Goal: Task Accomplishment & Management: Complete application form

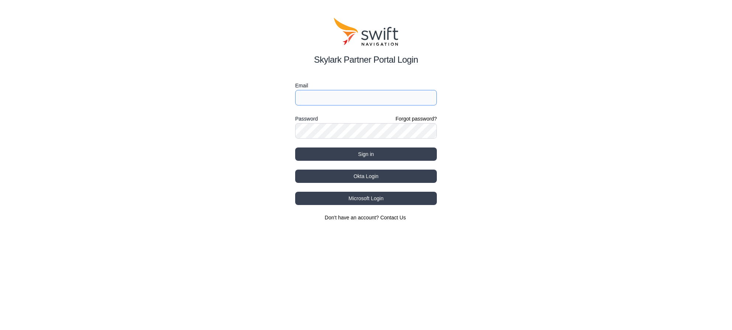
click at [312, 96] on input "Email" at bounding box center [366, 98] width 142 height 16
paste input "[EMAIL_ADDRESS][DOMAIN_NAME]"
type input "[EMAIL_ADDRESS][DOMAIN_NAME]"
click at [277, 129] on div "Skylark Partner Portal Login Email [EMAIL_ADDRESS][DOMAIN_NAME] Password Forgot…" at bounding box center [366, 119] width 732 height 239
click at [231, 160] on div "Skylark Partner Portal Login Email [EMAIL_ADDRESS][DOMAIN_NAME] Password Forgot…" at bounding box center [366, 119] width 732 height 239
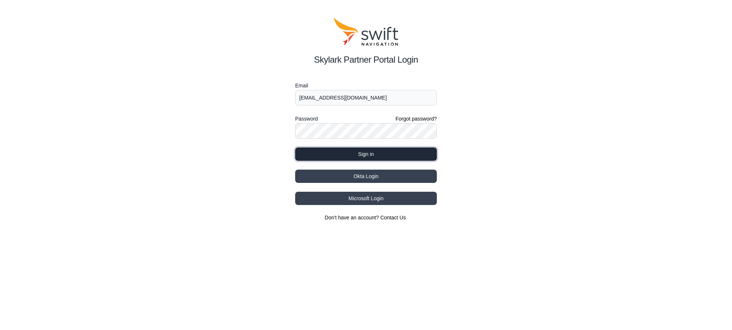
click at [359, 151] on button "Sign in" at bounding box center [366, 154] width 142 height 13
select select
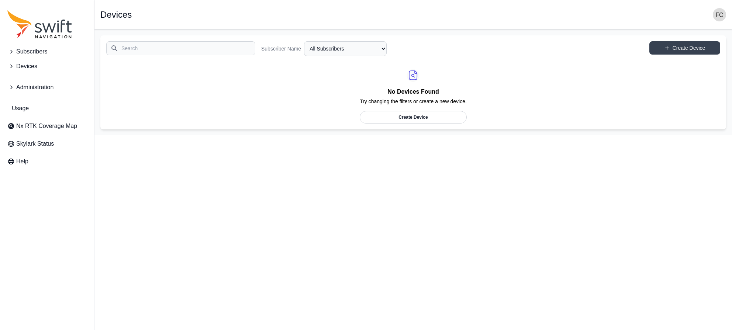
click at [31, 86] on span "Administration" at bounding box center [34, 87] width 37 height 9
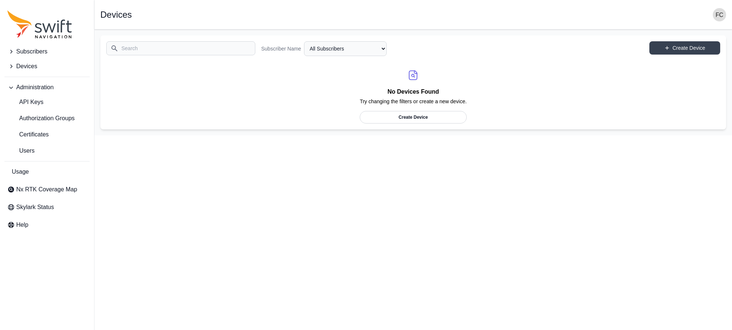
click at [27, 70] on span "Devices" at bounding box center [26, 66] width 21 height 9
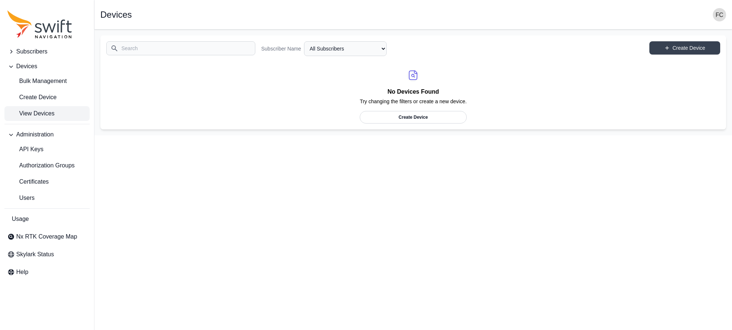
click at [29, 51] on span "Subscribers" at bounding box center [31, 51] width 31 height 9
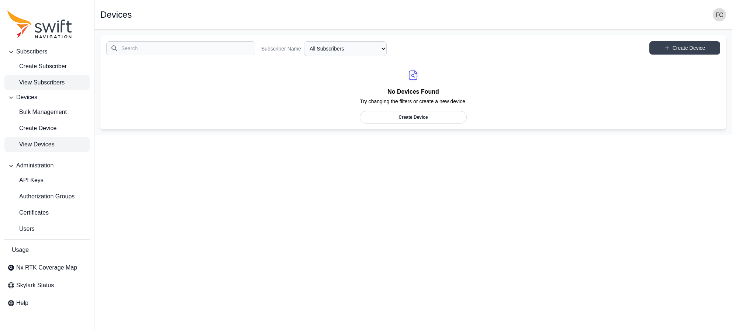
click at [32, 77] on link "View Subscribers" at bounding box center [46, 82] width 85 height 15
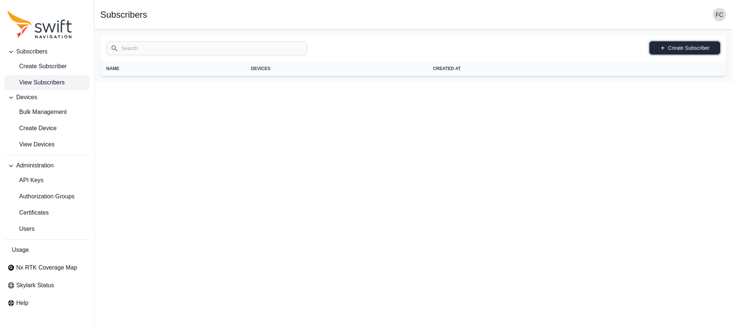
click at [685, 47] on link "Create Subscriber" at bounding box center [685, 47] width 71 height 13
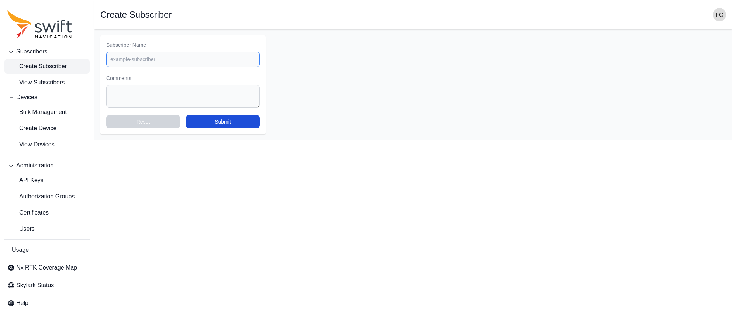
click at [161, 62] on input "Subscriber Name" at bounding box center [183, 60] width 154 height 16
click at [145, 93] on div "Comments" at bounding box center [183, 91] width 154 height 33
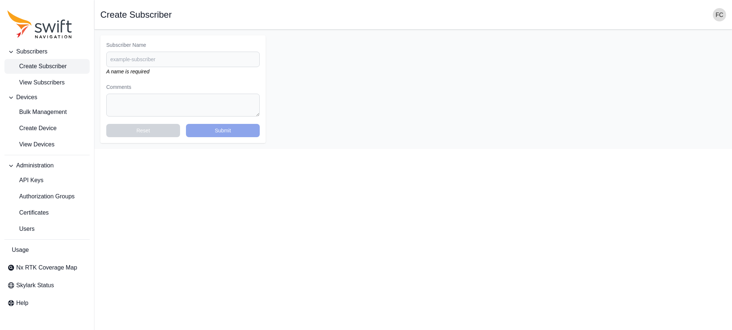
click at [163, 149] on html "Subscribers Create Subscriber View Subscribers Devices Bulk Management Create D…" at bounding box center [366, 74] width 732 height 149
click at [157, 130] on button "Reset" at bounding box center [143, 130] width 74 height 13
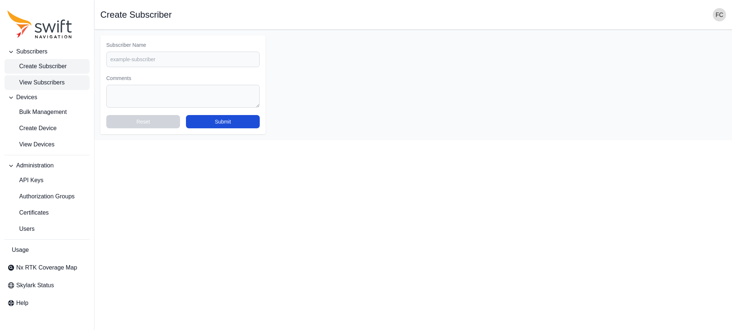
click at [52, 82] on span "View Subscribers" at bounding box center [35, 82] width 57 height 9
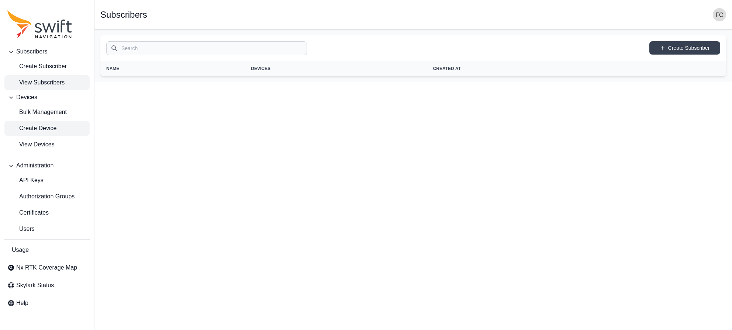
click at [47, 127] on span "Create Device" at bounding box center [31, 128] width 49 height 9
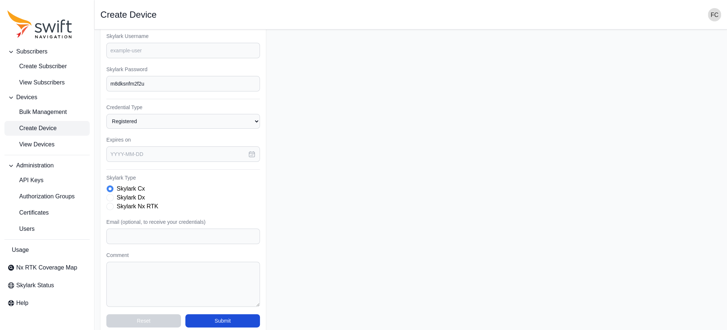
scroll to position [80, 0]
